Goal: Information Seeking & Learning: Learn about a topic

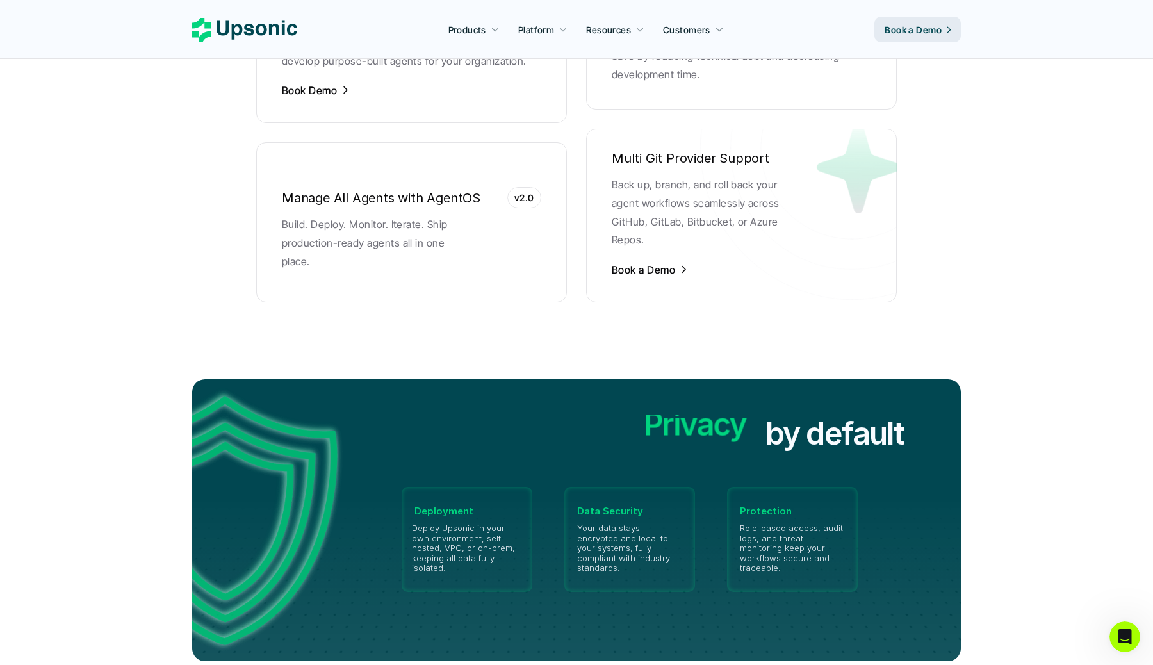
scroll to position [2668, 0]
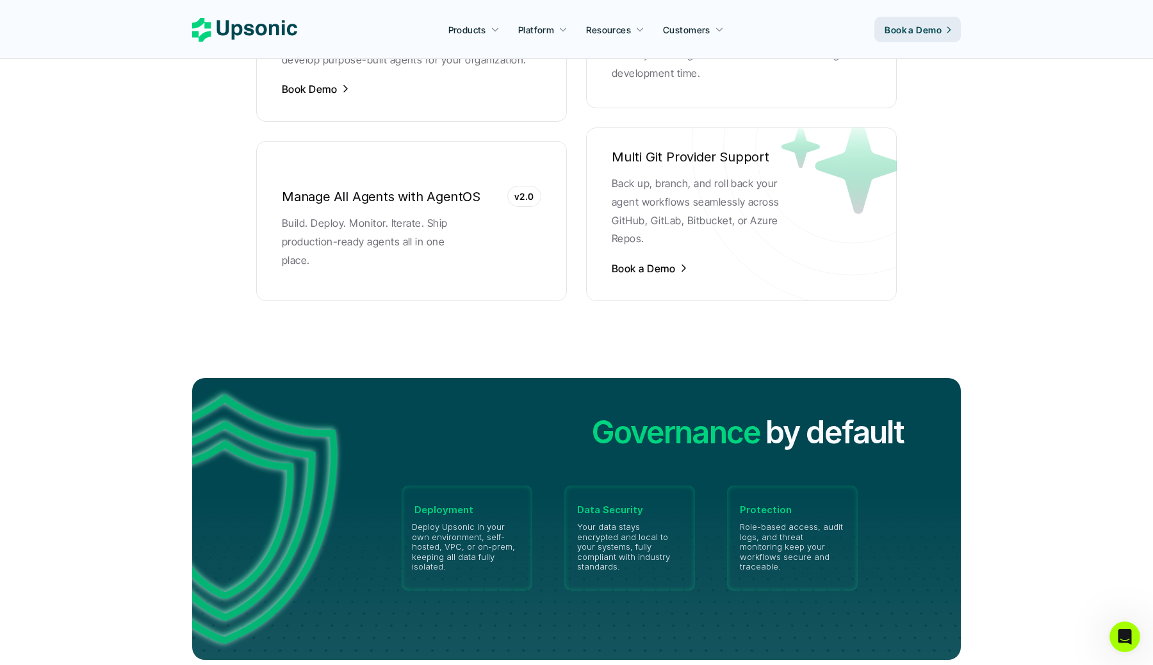
click at [524, 190] on p "v2.0" at bounding box center [524, 196] width 20 height 13
click at [455, 231] on p "Build. Deploy. Monitor. Iterate. Ship production-ready agents all in one place." at bounding box center [378, 241] width 192 height 55
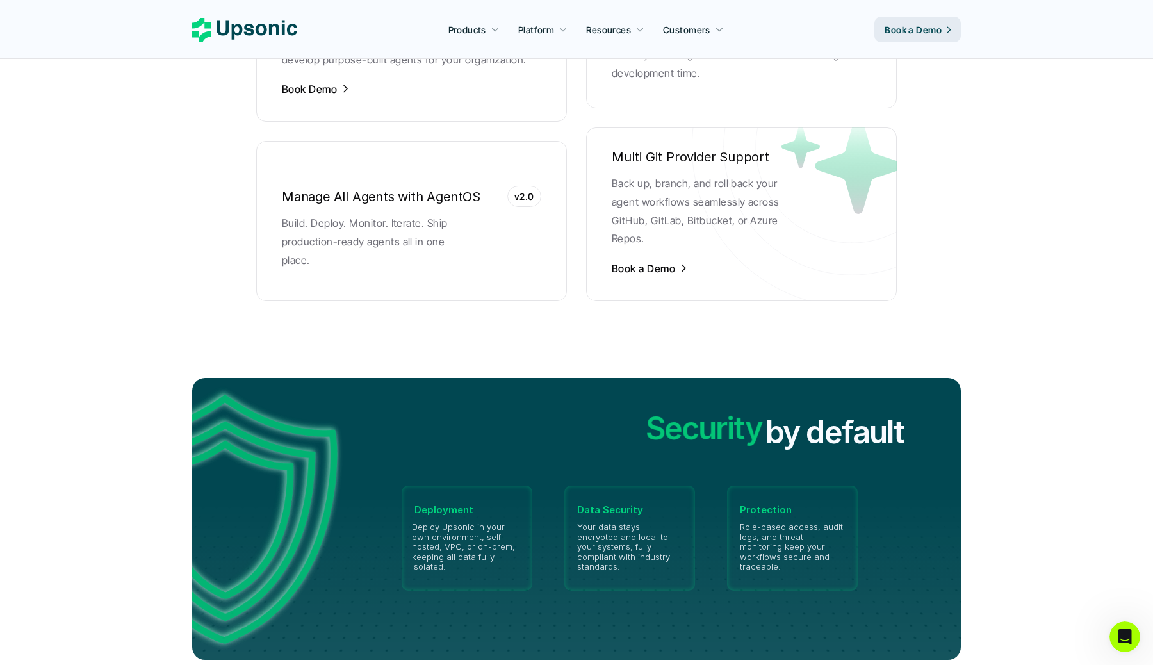
click at [455, 231] on p "Build. Deploy. Monitor. Iterate. Ship production-ready agents all in one place." at bounding box center [378, 241] width 192 height 55
drag, startPoint x: 455, startPoint y: 231, endPoint x: 480, endPoint y: 234, distance: 25.1
click at [480, 234] on div "Manage All Agents with AgentOS v2.0 Build. Deploy. Monitor. Iterate. Ship produ…" at bounding box center [411, 221] width 311 height 122
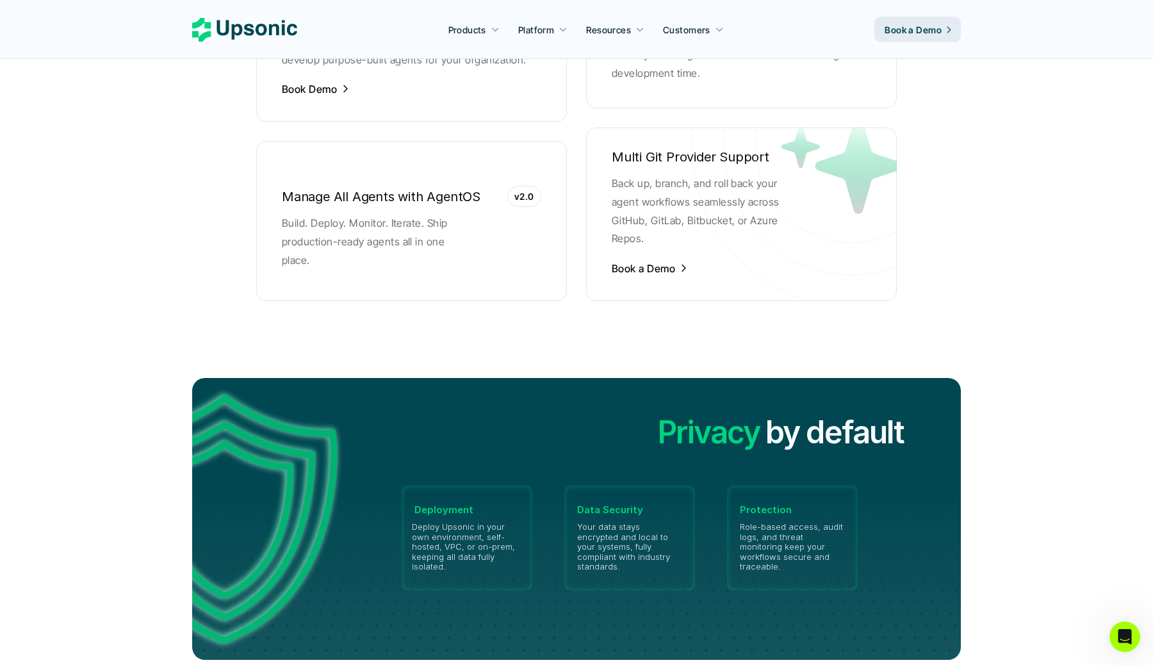
click at [480, 234] on div "Manage All Agents with AgentOS v2.0 Build. Deploy. Monitor. Iterate. Ship produ…" at bounding box center [411, 221] width 311 height 122
click at [449, 233] on p "Build. Deploy. Monitor. Iterate. Ship production-ready agents all in one place." at bounding box center [378, 241] width 192 height 55
drag, startPoint x: 449, startPoint y: 233, endPoint x: 472, endPoint y: 231, distance: 23.1
click at [472, 231] on p "Build. Deploy. Monitor. Iterate. Ship production-ready agents all in one place." at bounding box center [378, 241] width 192 height 55
click at [409, 227] on p "Build. Deploy. Monitor. Iterate. Ship production-ready agents all in one place." at bounding box center [378, 241] width 192 height 55
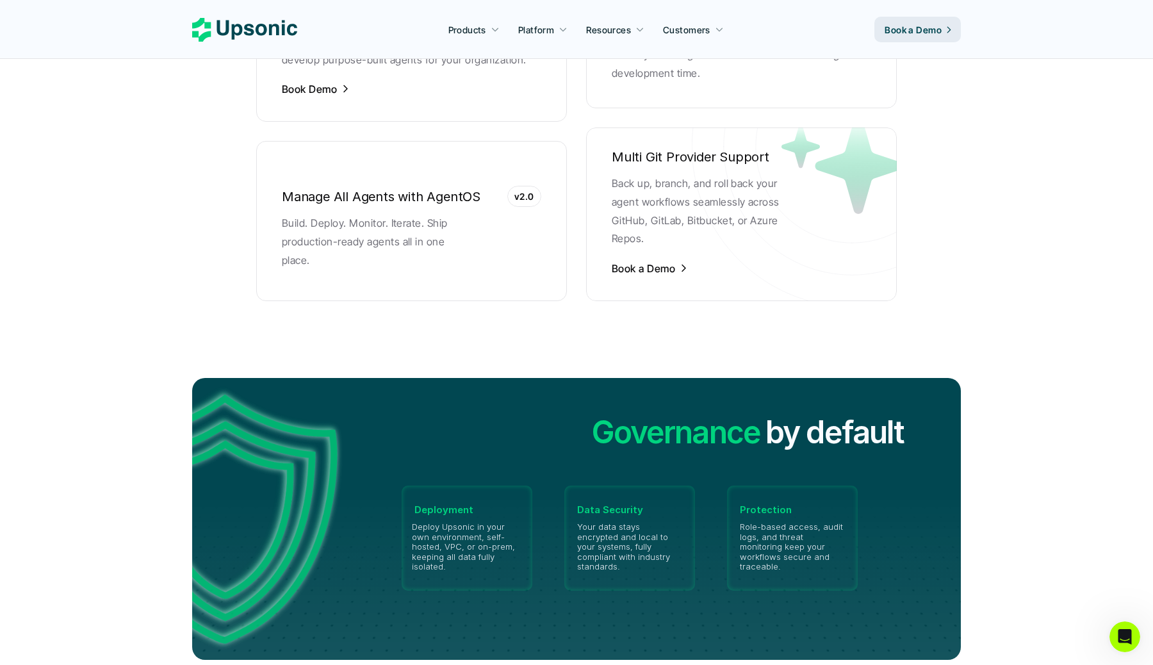
click at [409, 227] on p "Build. Deploy. Monitor. Iterate. Ship production-ready agents all in one place." at bounding box center [378, 241] width 192 height 55
click at [402, 214] on p "Build. Deploy. Monitor. Iterate. Ship production-ready agents all in one place." at bounding box center [378, 241] width 192 height 55
click at [425, 215] on p "Build. Deploy. Monitor. Iterate. Ship production-ready agents all in one place." at bounding box center [378, 241] width 192 height 55
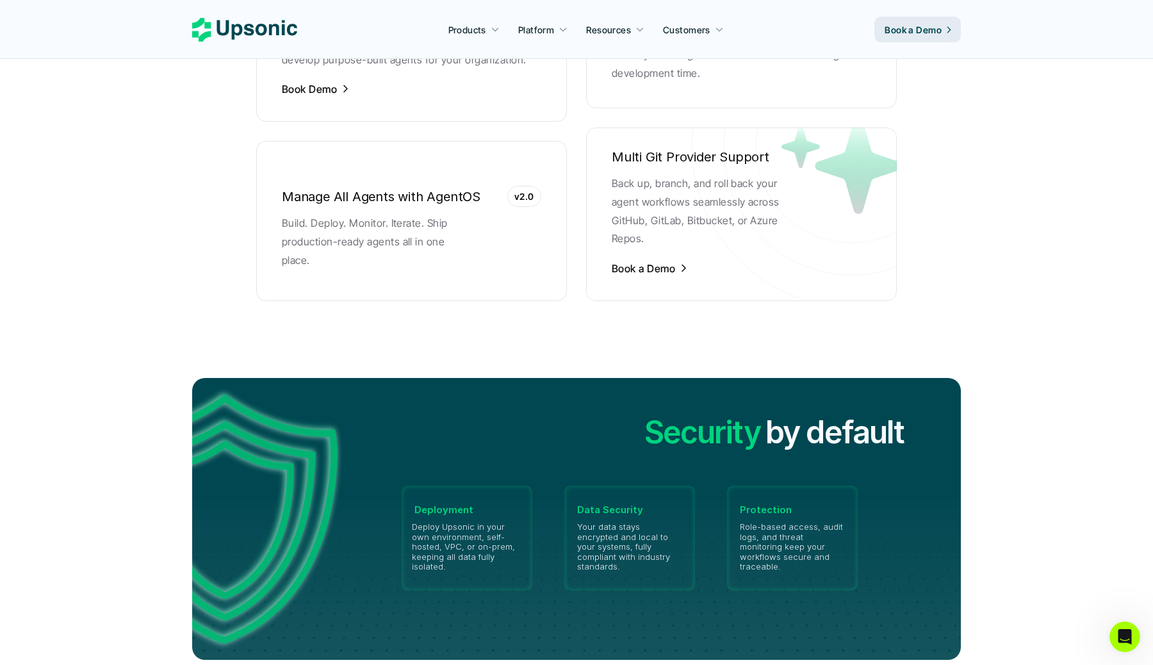
click at [294, 227] on p "Build. Deploy. Monitor. Iterate. Ship production-ready agents all in one place." at bounding box center [378, 241] width 192 height 55
click at [339, 234] on p "Build. Deploy. Monitor. Iterate. Ship production-ready agents all in one place." at bounding box center [378, 241] width 192 height 55
click at [389, 236] on p "Build. Deploy. Monitor. Iterate. Ship production-ready agents all in one place." at bounding box center [378, 241] width 192 height 55
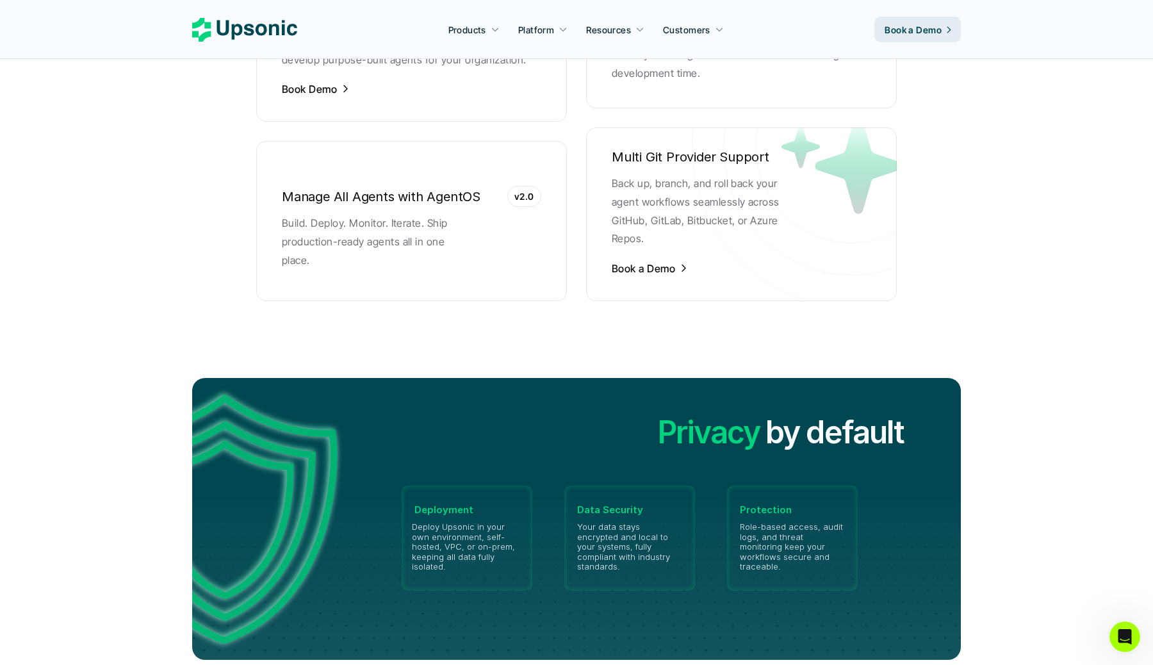
click at [389, 236] on p "Build. Deploy. Monitor. Iterate. Ship production-ready agents all in one place." at bounding box center [378, 241] width 192 height 55
click at [458, 224] on p "Build. Deploy. Monitor. Iterate. Ship production-ready agents all in one place." at bounding box center [378, 241] width 192 height 55
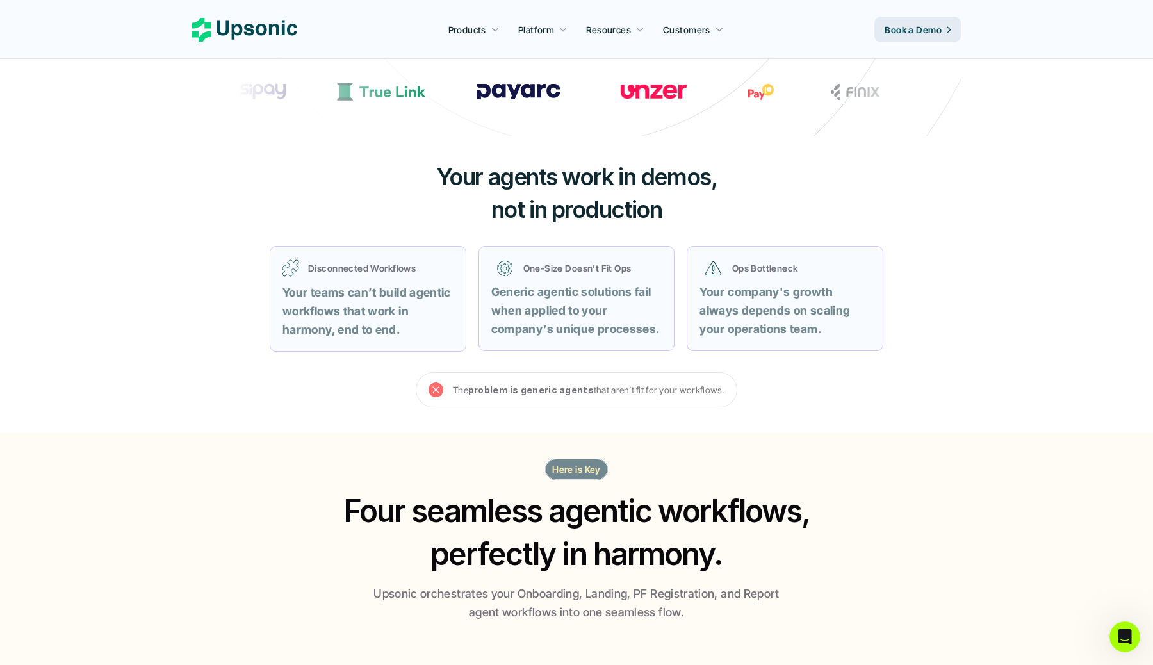
scroll to position [382, 0]
click at [590, 391] on p "The problem is generic agents that aren’t fit for your workflows." at bounding box center [589, 390] width 272 height 16
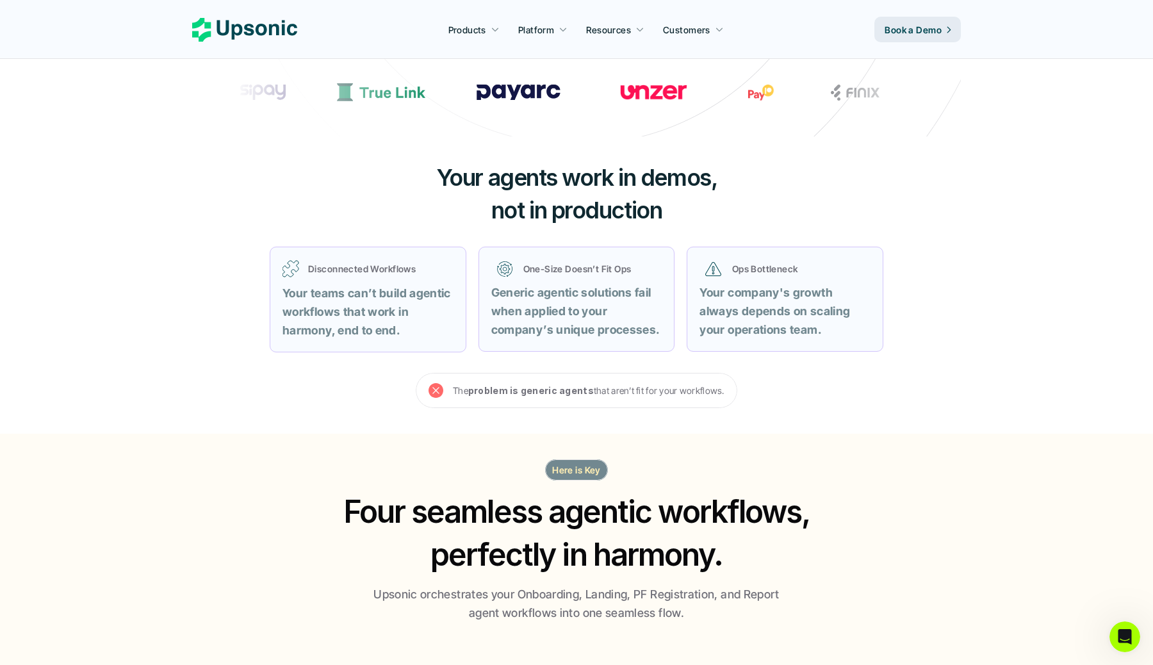
click at [590, 391] on p "The problem is generic agents that aren’t fit for your workflows." at bounding box center [589, 390] width 272 height 16
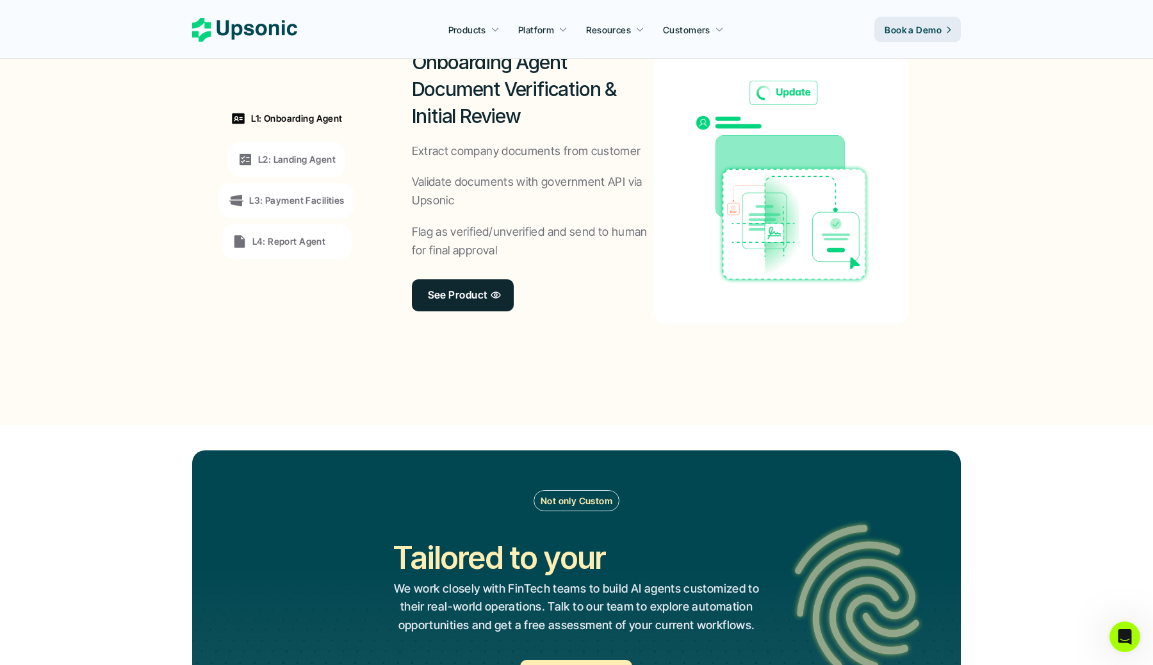
scroll to position [1011, 0]
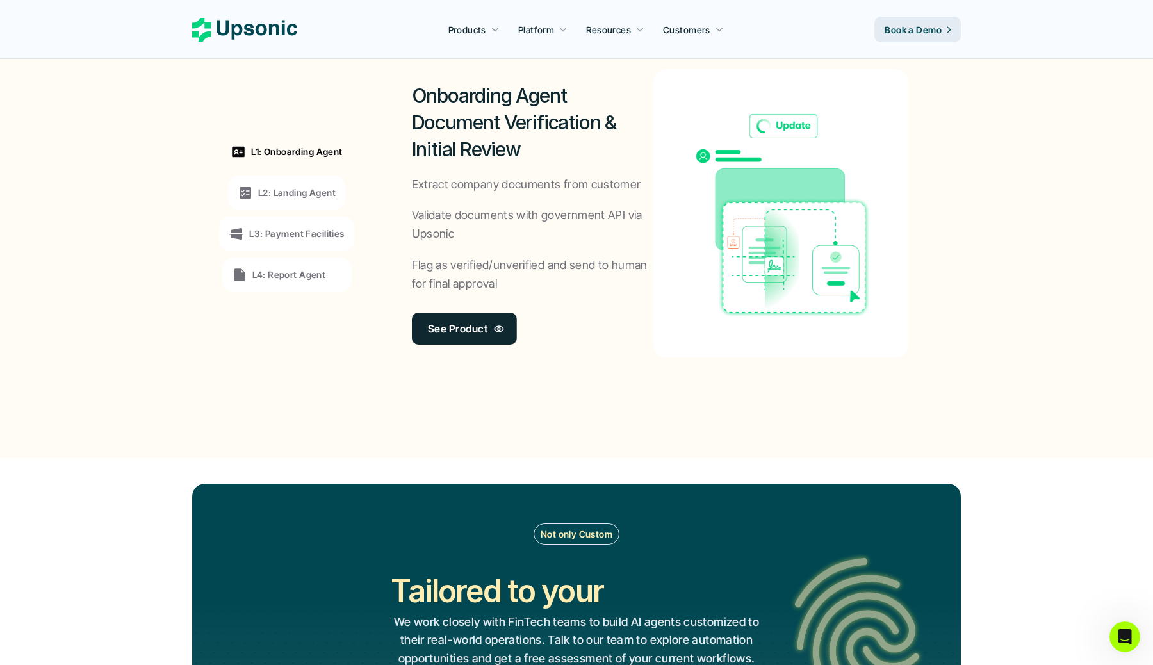
click at [490, 331] on link "See Product" at bounding box center [464, 329] width 105 height 32
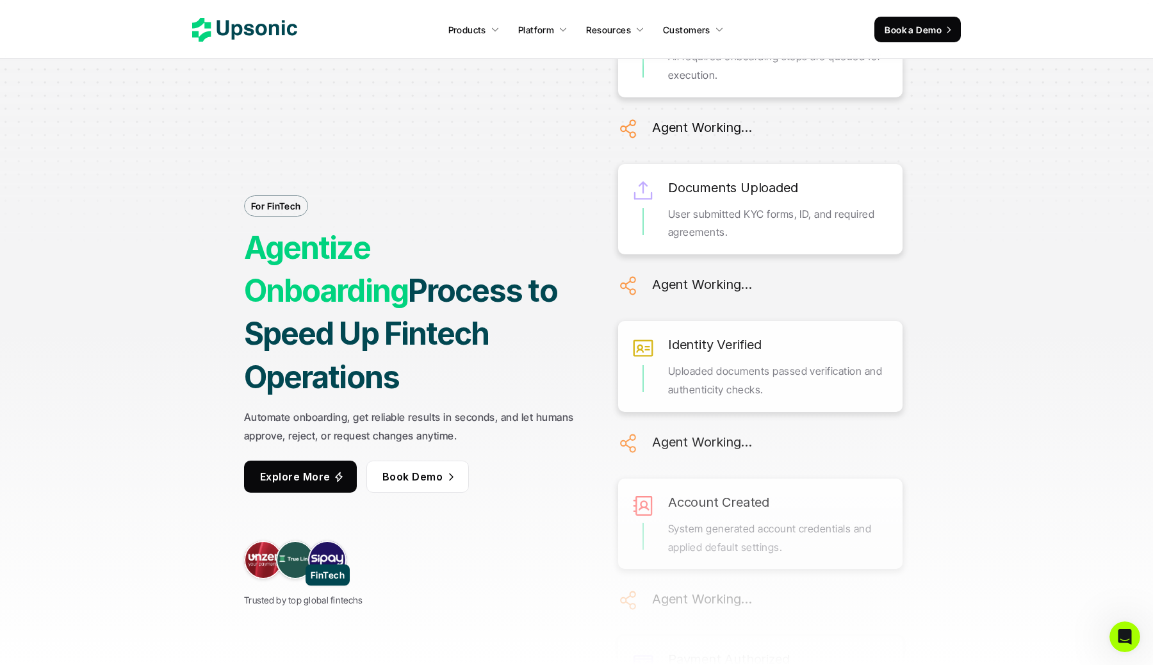
click at [322, 540] on link at bounding box center [327, 559] width 38 height 38
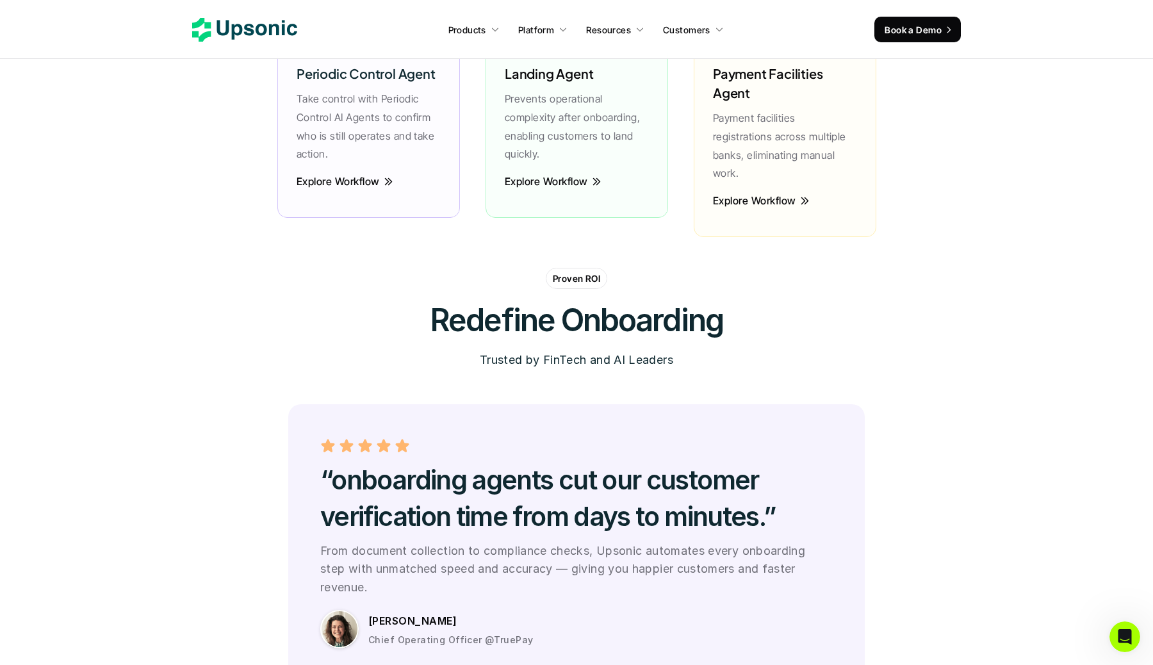
scroll to position [3278, 0]
click at [322, 541] on p "From document collection to compliance checks, Upsonic automates every onboardi…" at bounding box center [576, 568] width 512 height 55
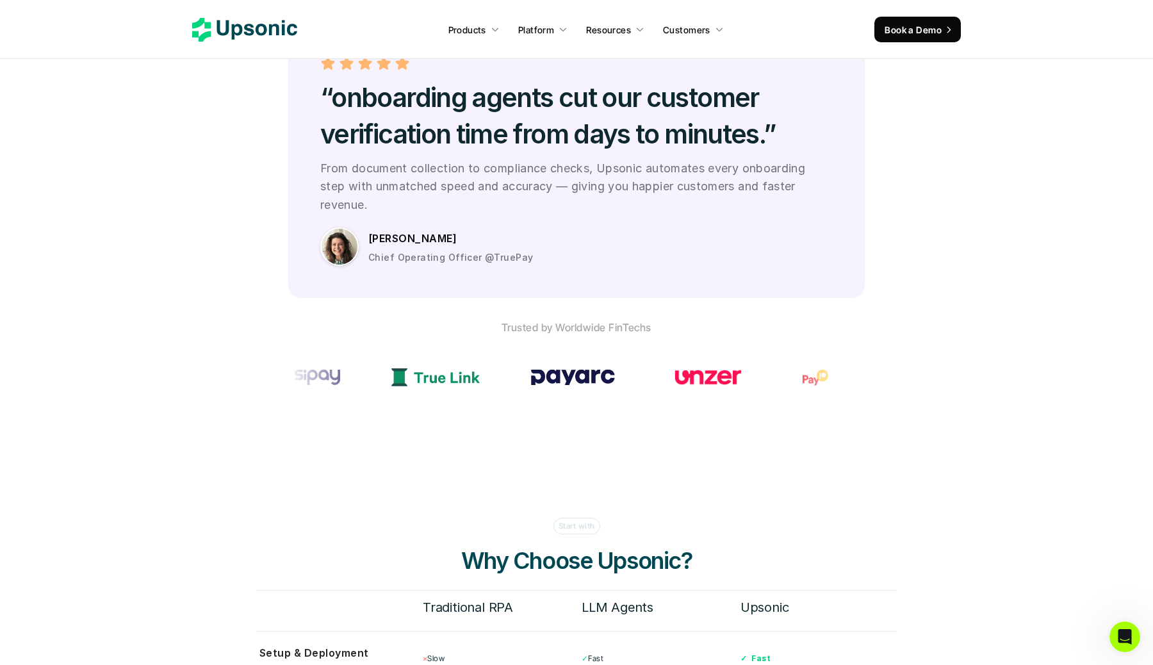
scroll to position [3758, 0]
